Goal: Task Accomplishment & Management: Use online tool/utility

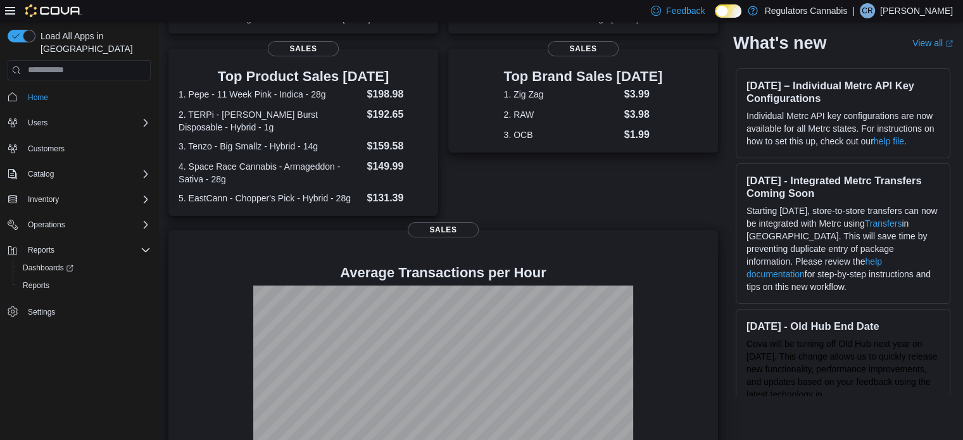
scroll to position [118, 0]
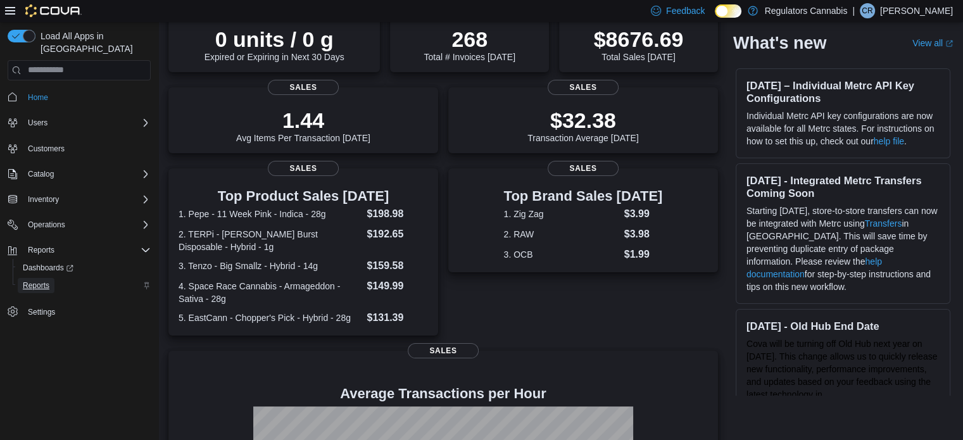
click at [34, 281] on span "Reports" at bounding box center [36, 286] width 27 height 10
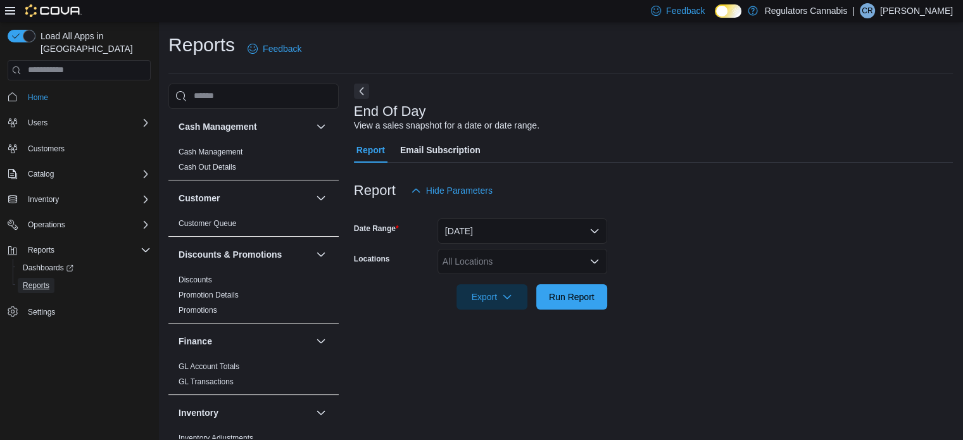
scroll to position [8, 0]
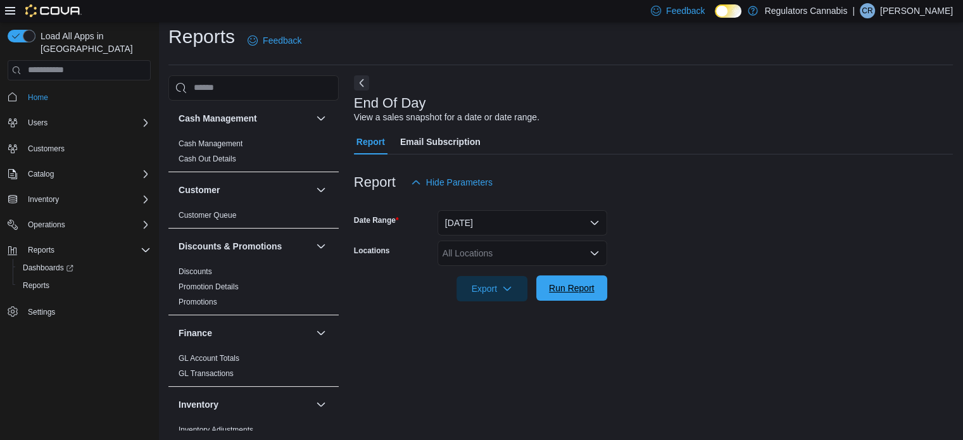
click at [579, 287] on span "Run Report" at bounding box center [572, 288] width 46 height 13
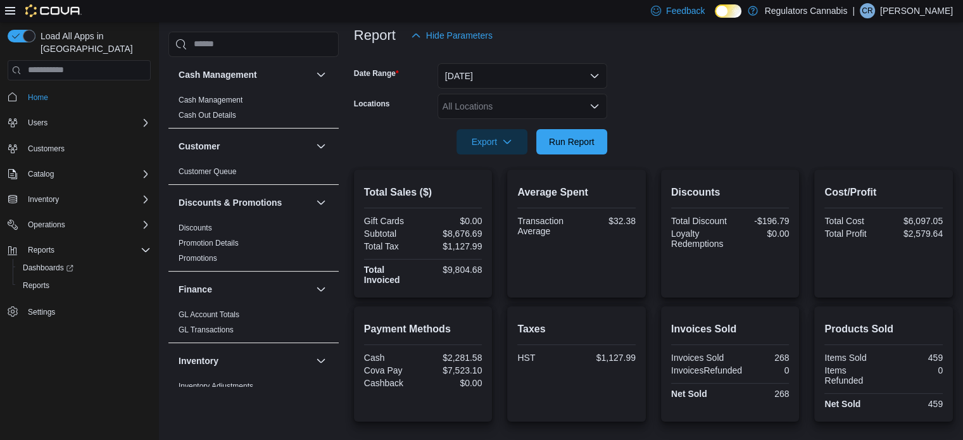
scroll to position [137, 0]
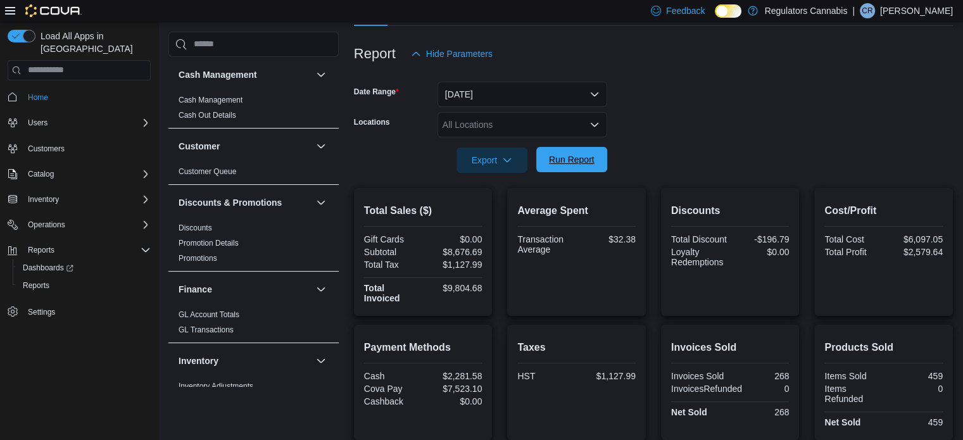
click at [586, 164] on span "Run Report" at bounding box center [572, 159] width 46 height 13
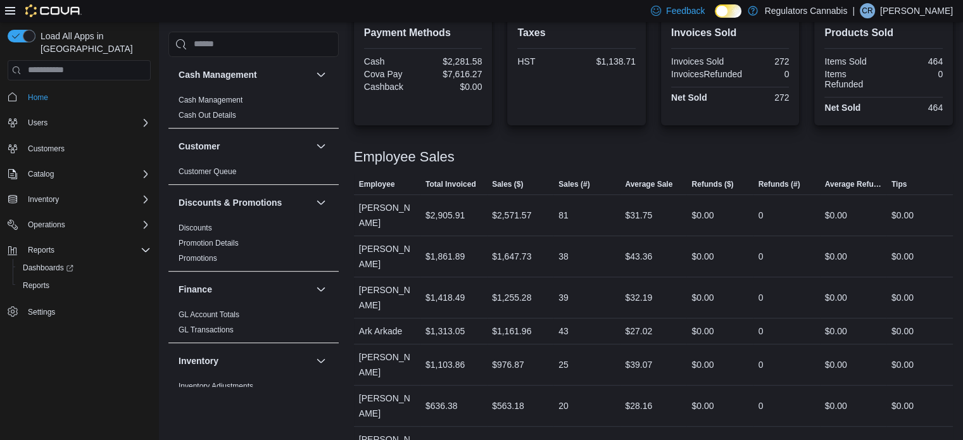
scroll to position [453, 0]
